Goal: Find specific page/section: Find specific page/section

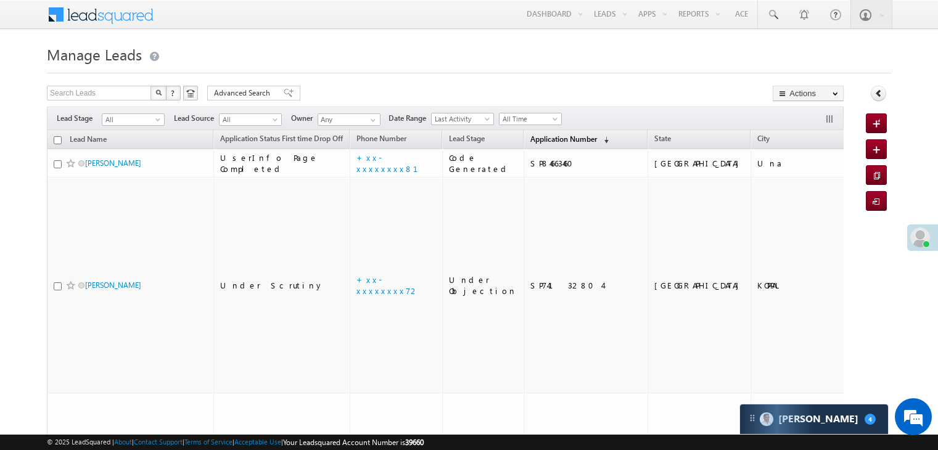
click at [530, 137] on span "Application Number" at bounding box center [563, 138] width 67 height 9
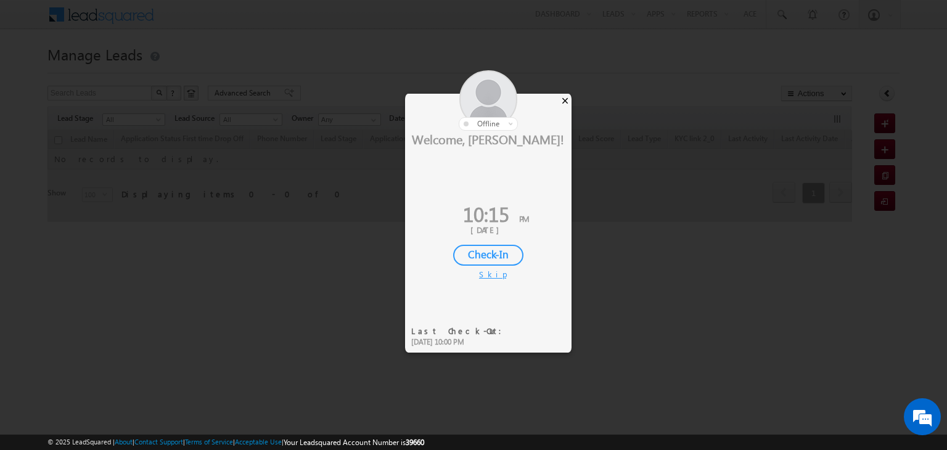
click at [567, 99] on div "×" at bounding box center [565, 101] width 13 height 14
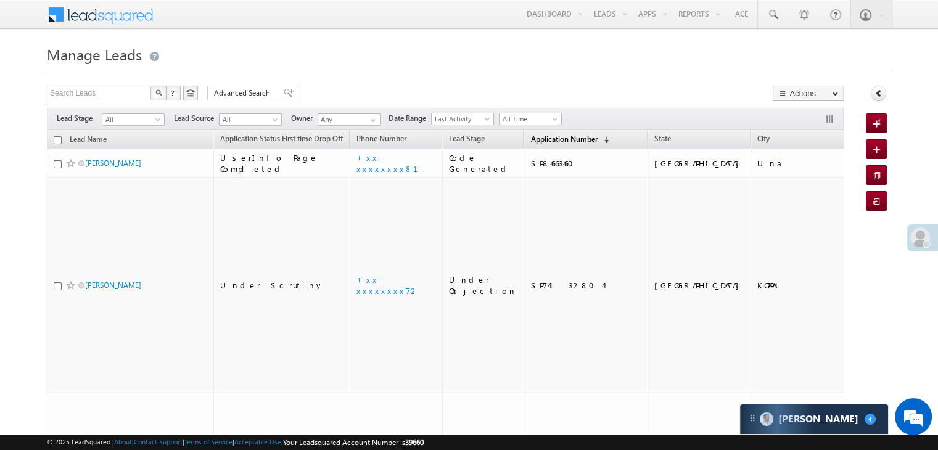
click at [532, 141] on span "Application Number" at bounding box center [563, 138] width 67 height 9
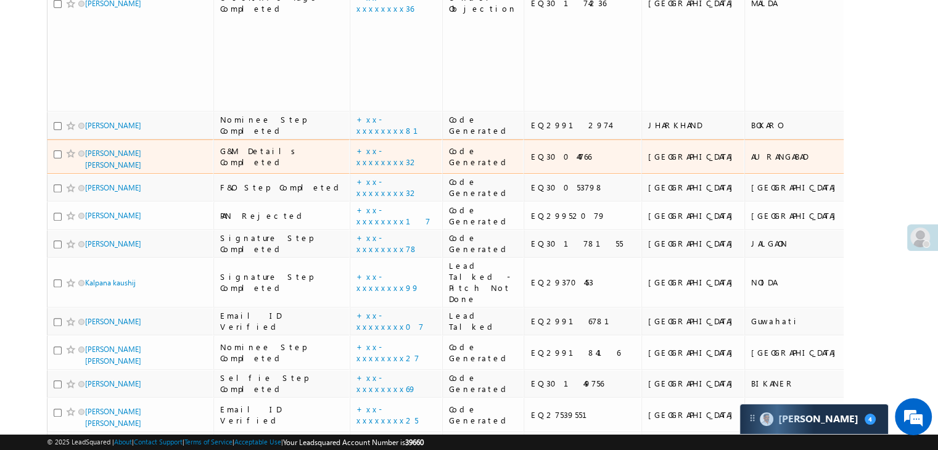
scroll to position [432, 0]
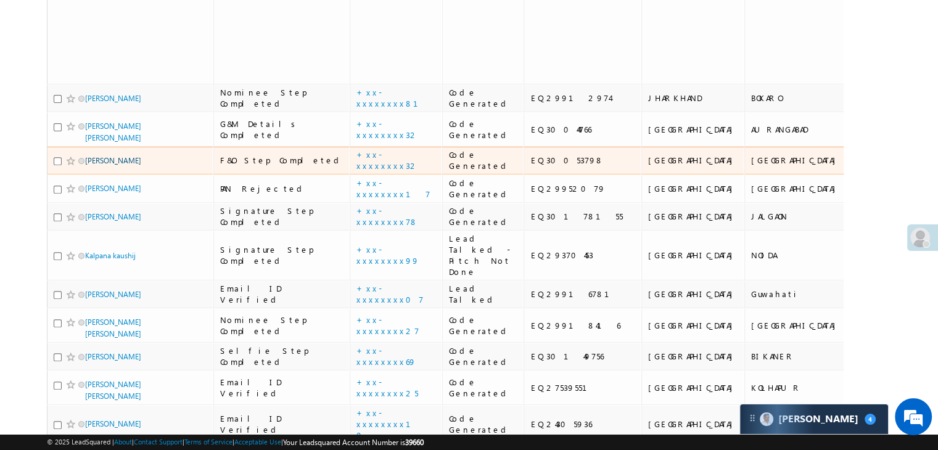
click at [109, 165] on link "Baldewa Ram" at bounding box center [113, 160] width 56 height 9
